Goal: Task Accomplishment & Management: Manage account settings

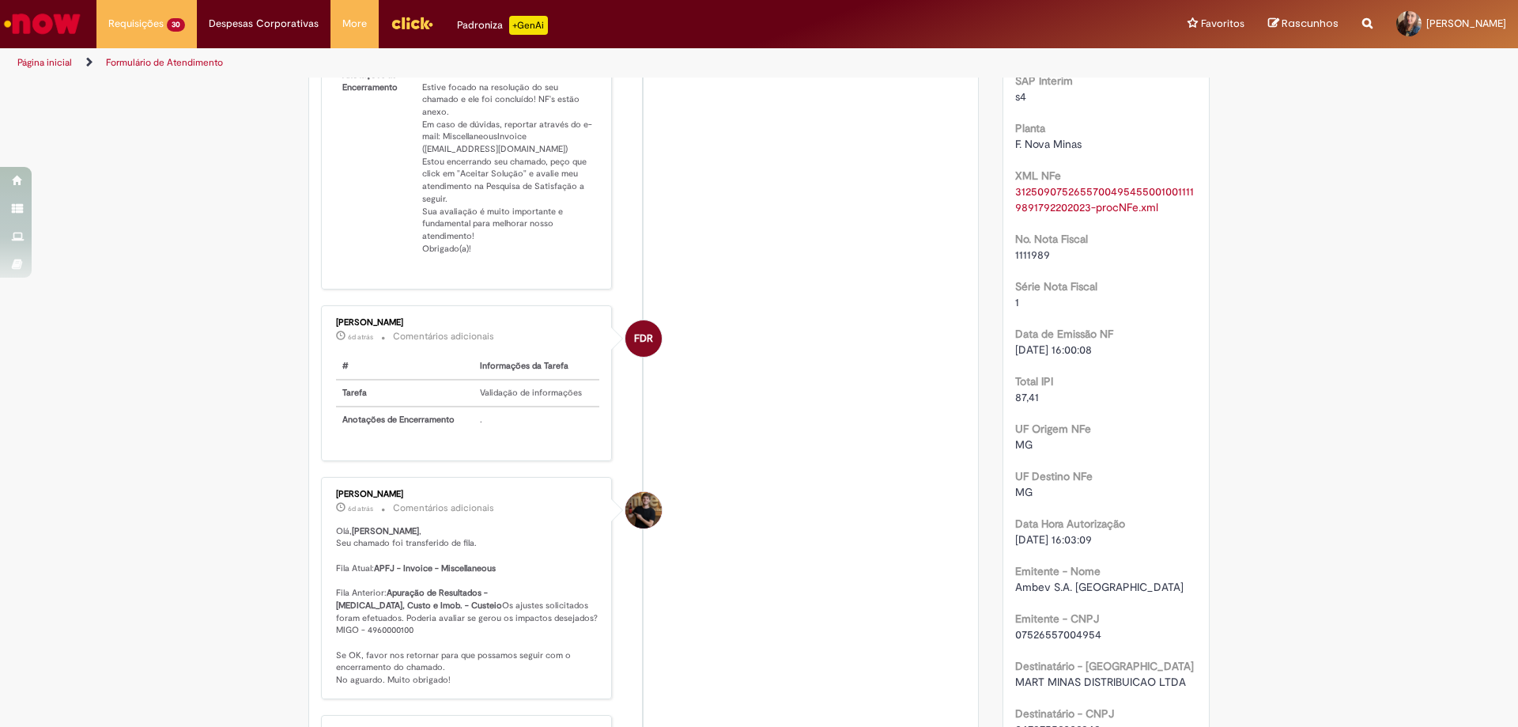
scroll to position [553, 0]
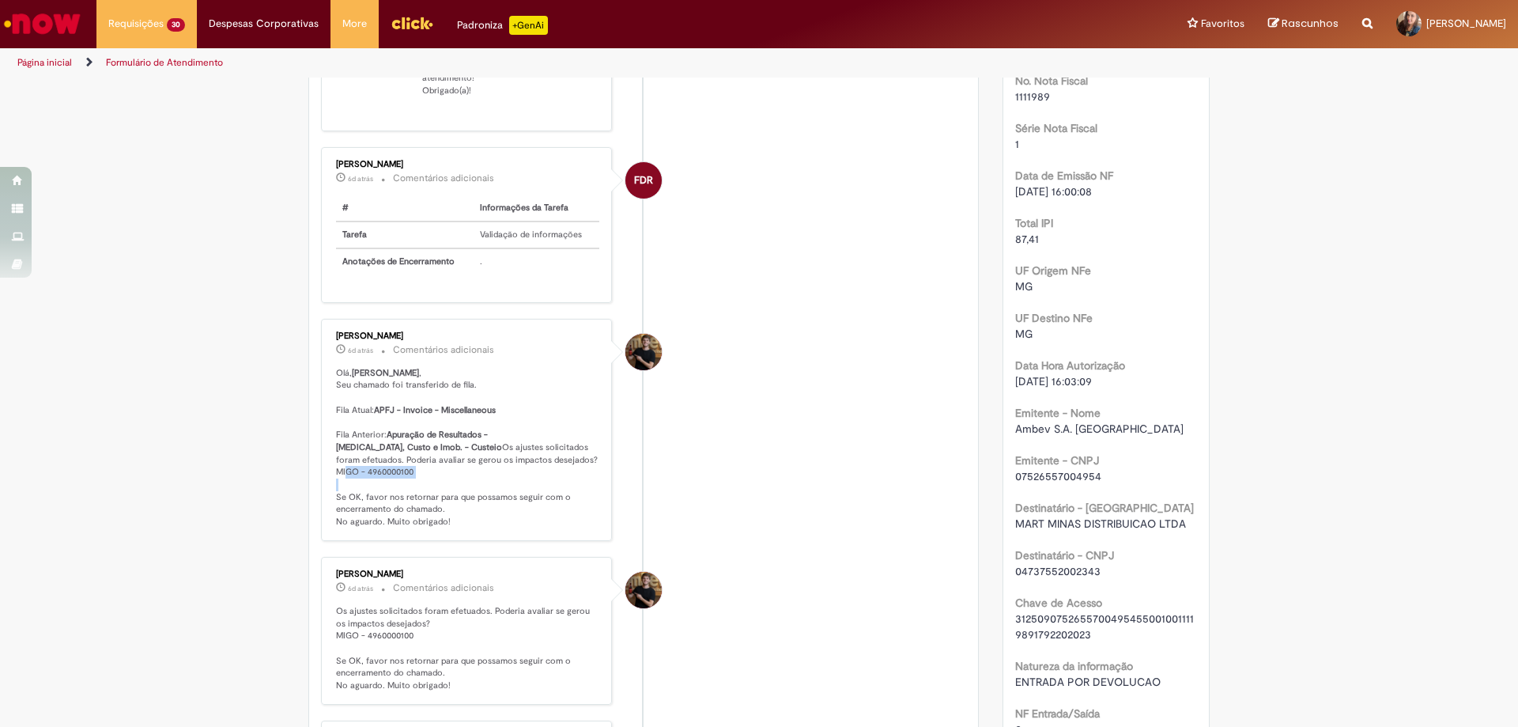
drag, startPoint x: 413, startPoint y: 484, endPoint x: 328, endPoint y: 487, distance: 84.7
click at [328, 487] on div "[PERSON_NAME] 6d atrás 6 dias atrás Comentários adicionais [PERSON_NAME] , Seu …" at bounding box center [466, 429] width 281 height 213
copy p "MIGO - 4960000100"
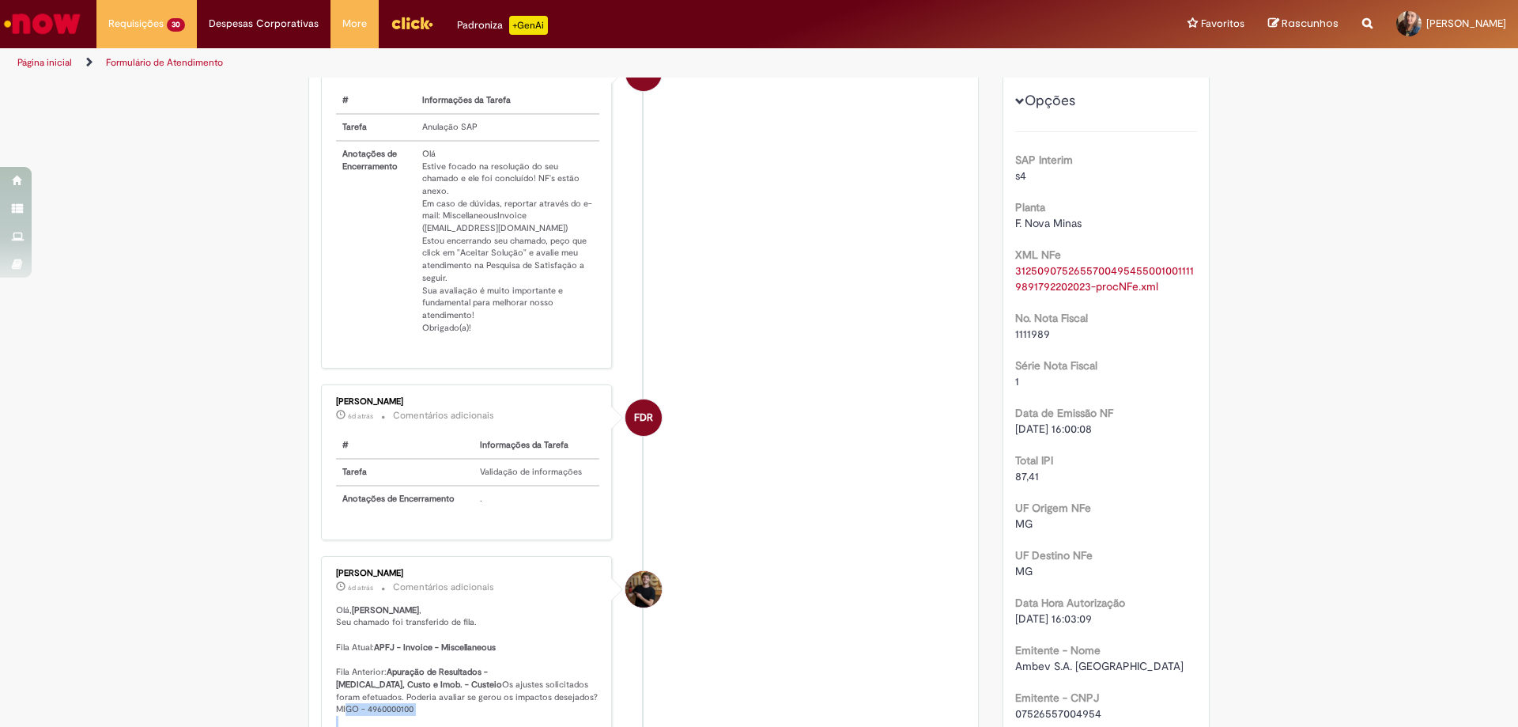
scroll to position [237, 0]
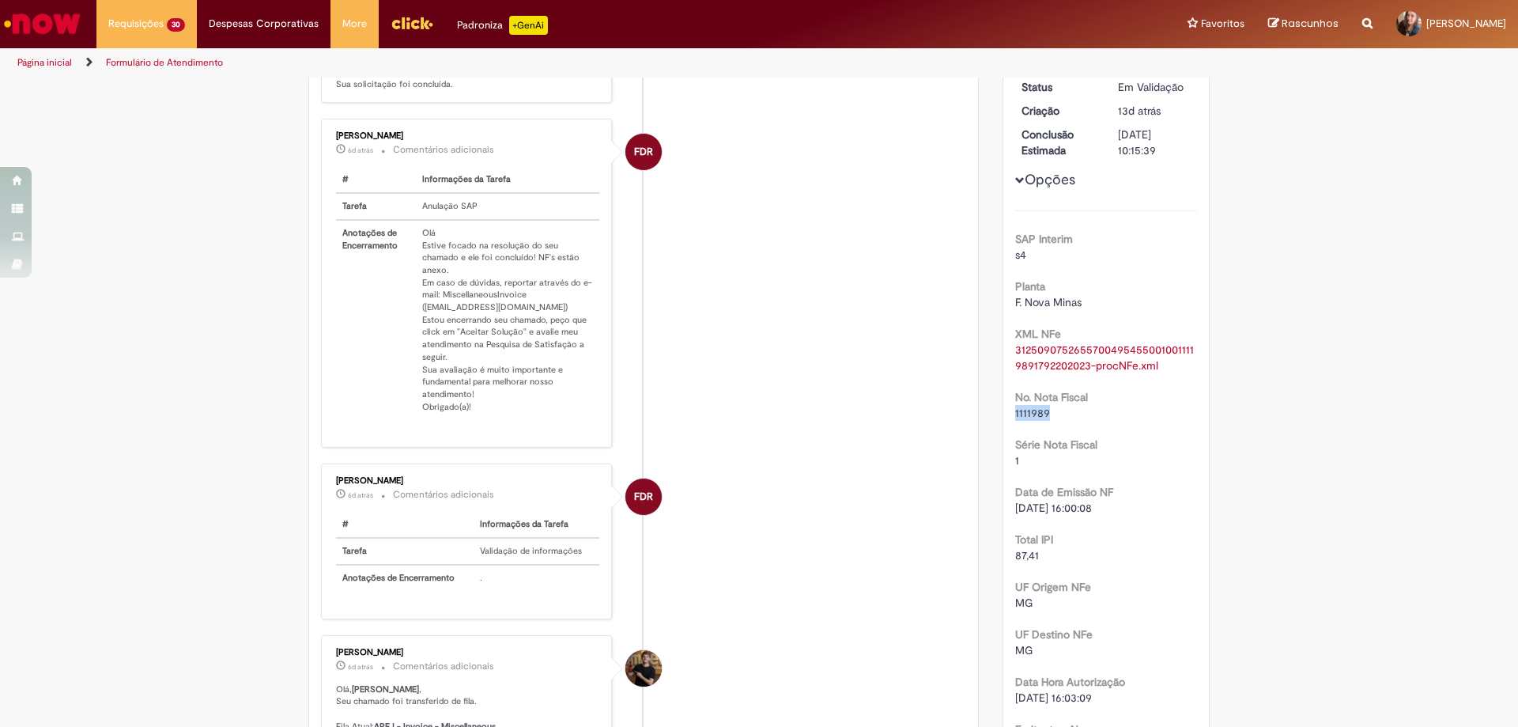
drag, startPoint x: 1048, startPoint y: 412, endPoint x: 992, endPoint y: 417, distance: 56.3
copy span "1111989"
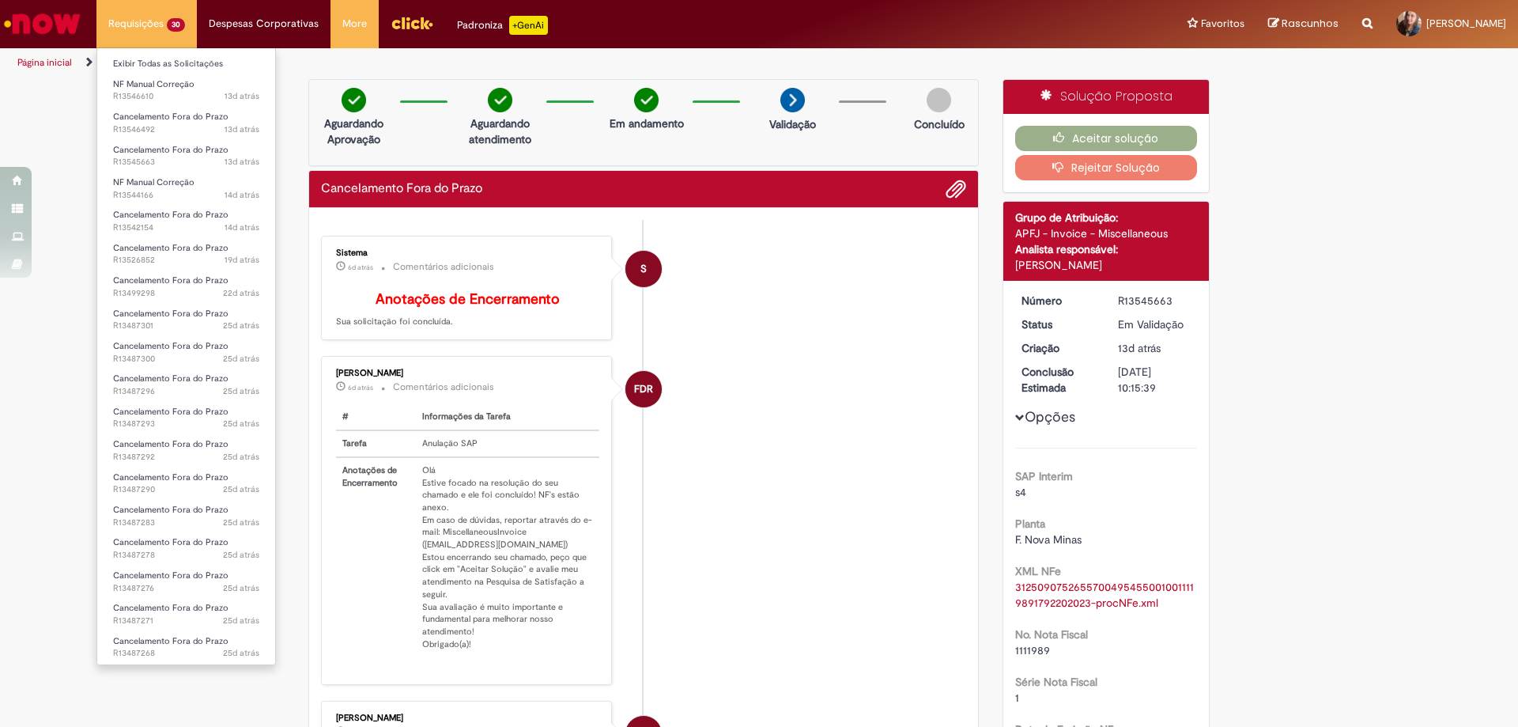
click at [149, 28] on li "Requisições 30 Exibir Todas as Solicitações NF Manual Correção 13d atrás 13 dia…" at bounding box center [146, 23] width 100 height 47
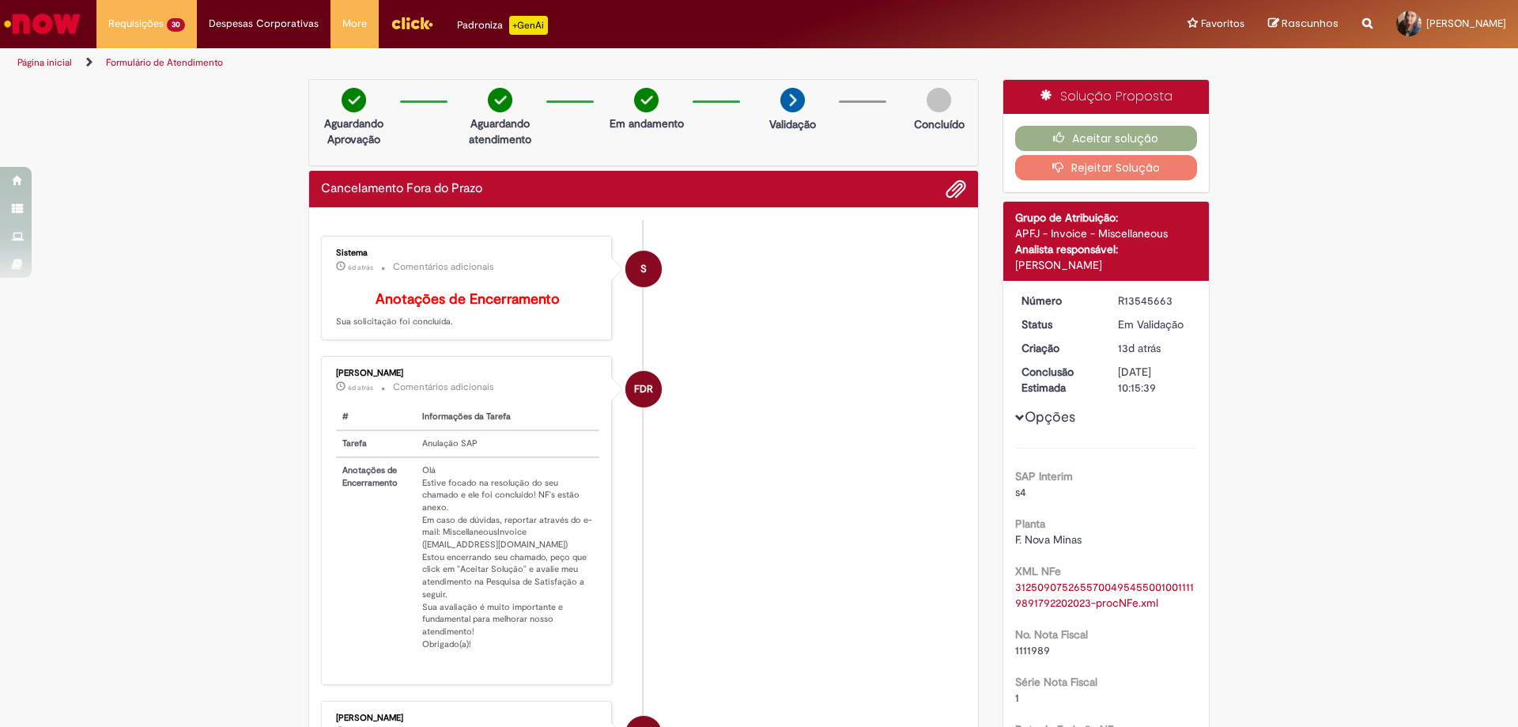
click at [715, 341] on li "S Sistema 6d atrás 6 dias atrás Comentários adicionais Anotações de Encerrament…" at bounding box center [643, 288] width 645 height 105
click at [1066, 134] on button "Aceitar solução" at bounding box center [1106, 138] width 183 height 25
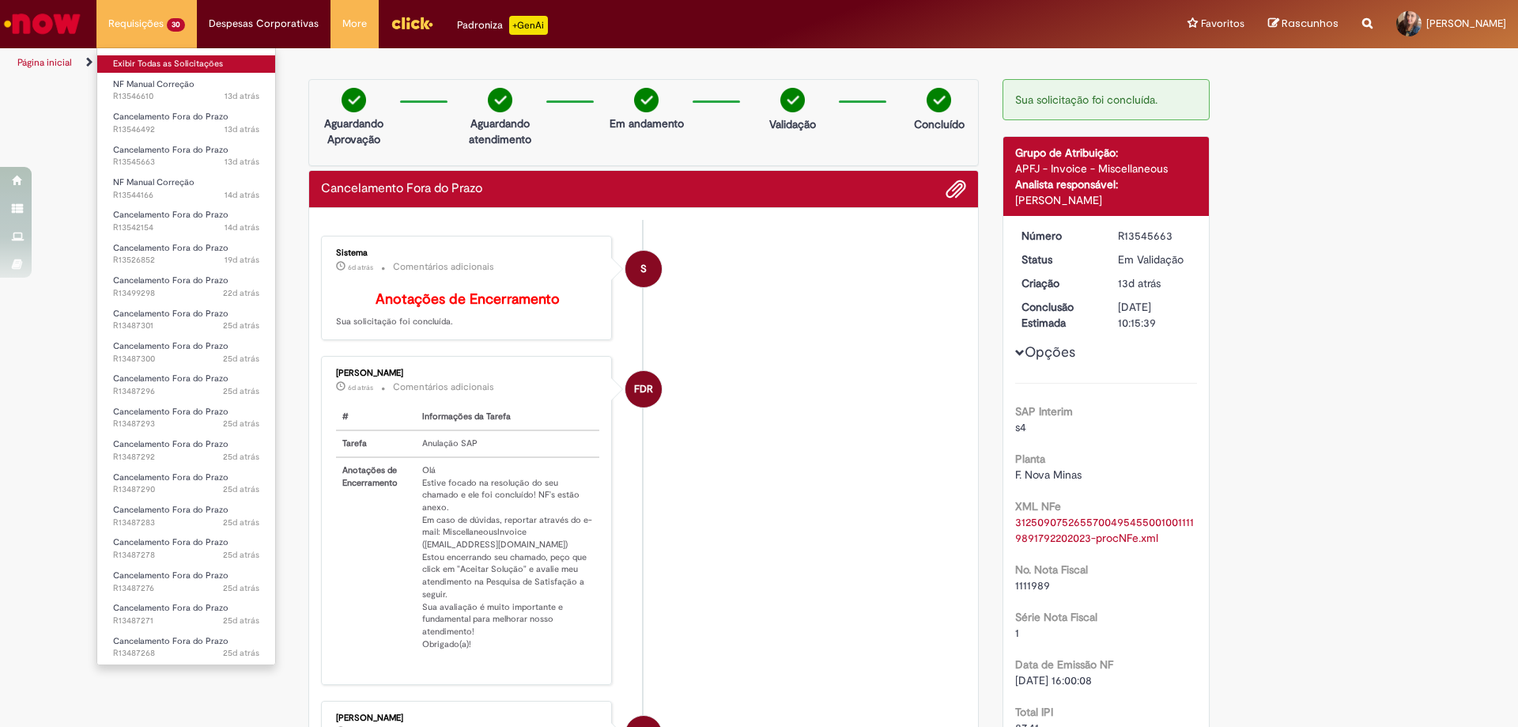
click at [166, 66] on link "Exibir Todas as Solicitações" at bounding box center [186, 63] width 178 height 17
click at [165, 64] on link "Exibir Todas as Solicitações" at bounding box center [186, 63] width 178 height 17
click at [142, 67] on link "Exibir Todas as Solicitações" at bounding box center [186, 63] width 178 height 17
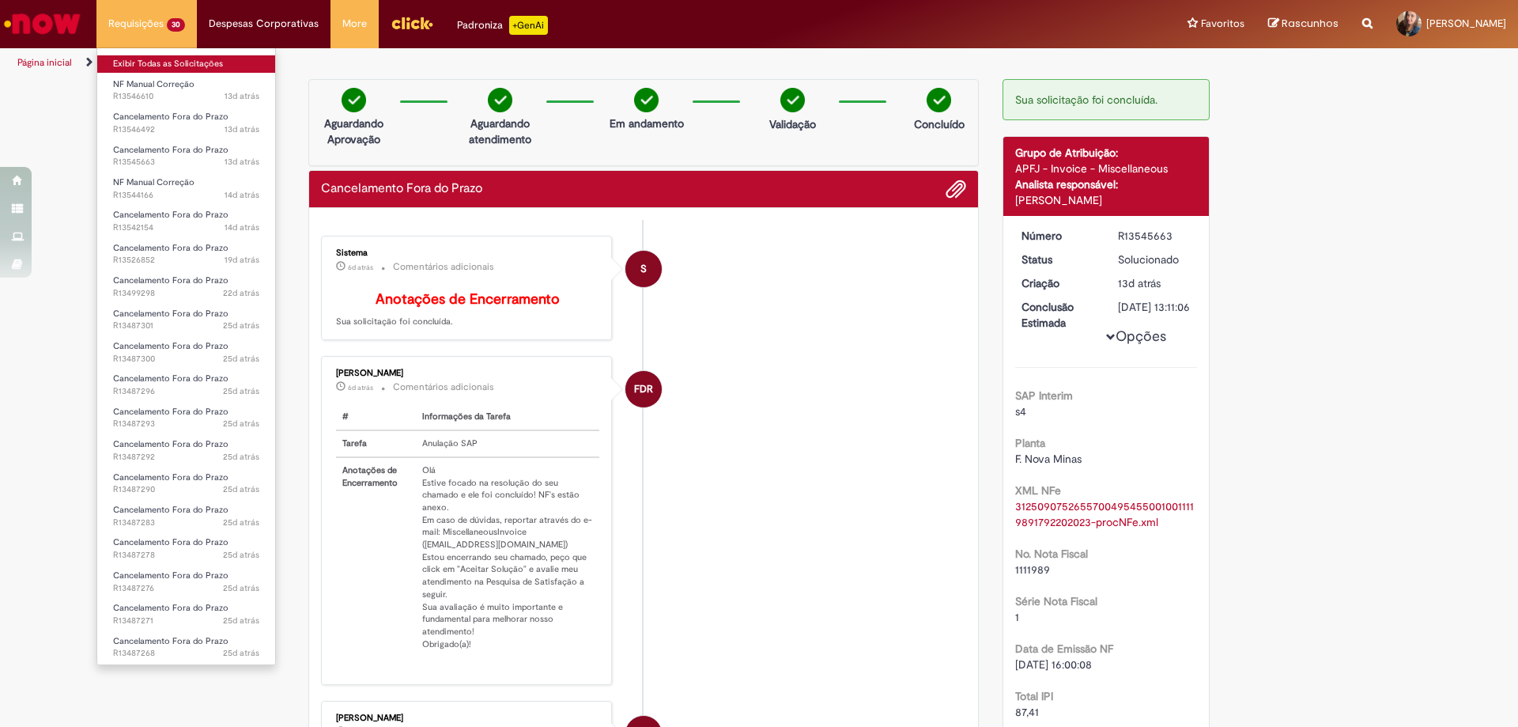
click at [142, 67] on link "Exibir Todas as Solicitações" at bounding box center [186, 63] width 178 height 17
click at [141, 61] on link "Exibir Todas as Solicitações" at bounding box center [186, 63] width 178 height 17
click at [141, 61] on link "Formulário de Atendimento" at bounding box center [164, 62] width 117 height 13
click at [172, 60] on link "Exibir Todas as Solicitações" at bounding box center [185, 63] width 177 height 17
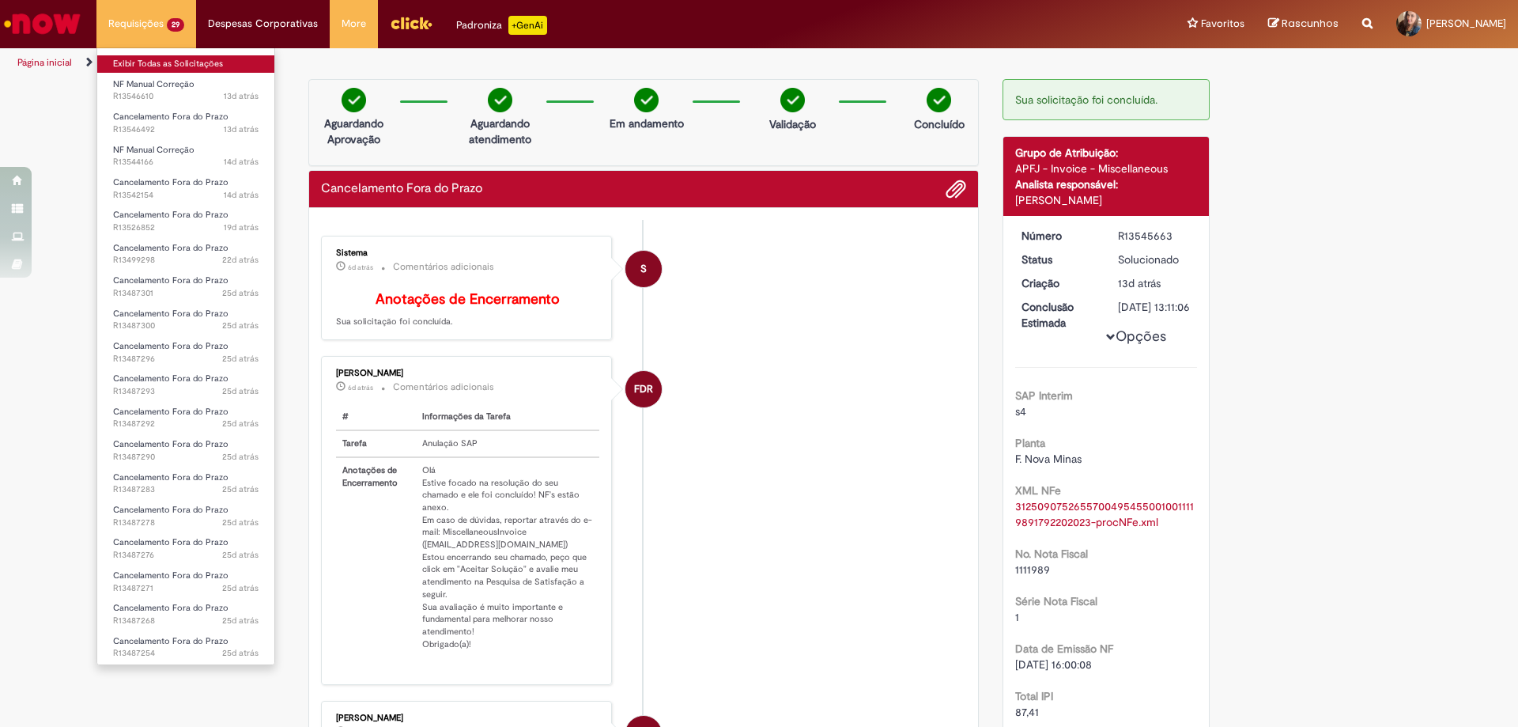
click at [172, 60] on link "Exibir Todas as Solicitações" at bounding box center [185, 63] width 177 height 17
